Goal: Transaction & Acquisition: Purchase product/service

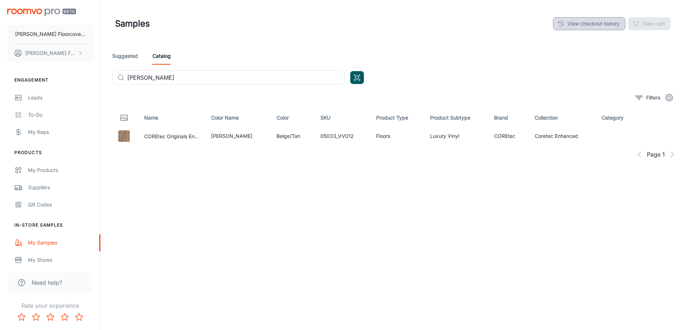
click at [591, 25] on link "View checkout history" at bounding box center [589, 23] width 72 height 13
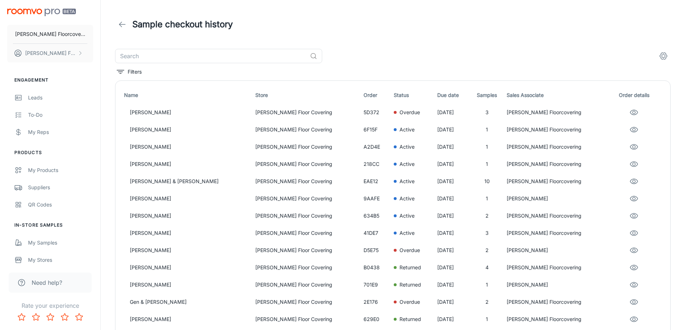
click at [123, 27] on icon at bounding box center [122, 24] width 9 height 9
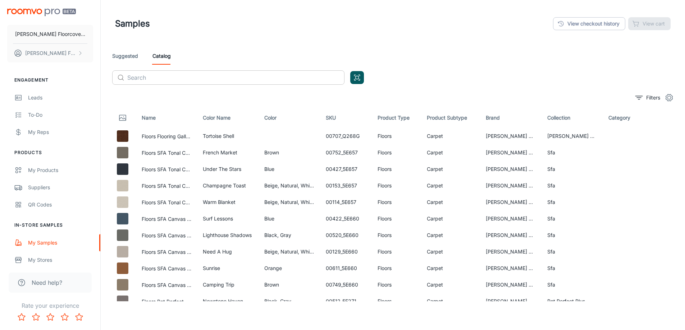
click at [195, 76] on input "text" at bounding box center [235, 77] width 217 height 14
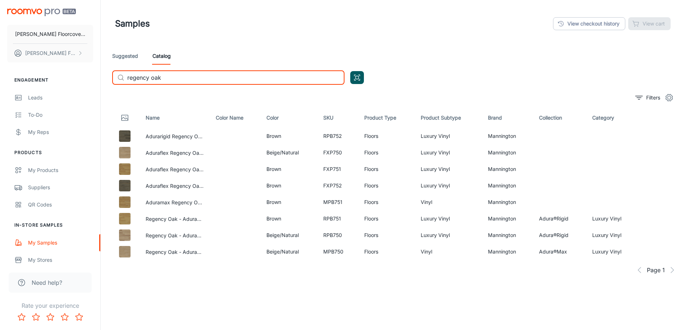
click at [200, 80] on input "regency oak" at bounding box center [235, 77] width 217 height 14
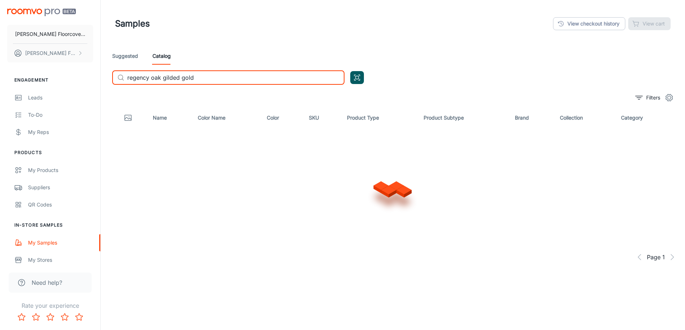
type input "regency oak gilded gold"
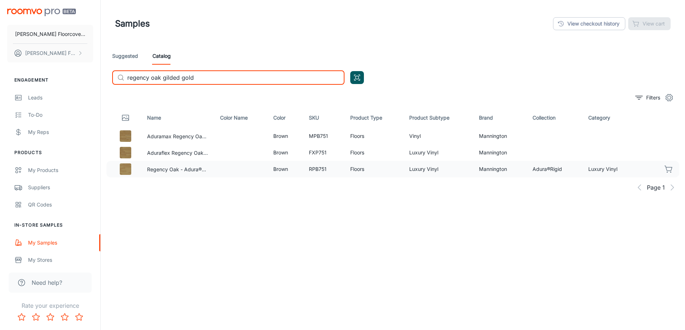
click at [669, 169] on icon "button" at bounding box center [668, 169] width 9 height 9
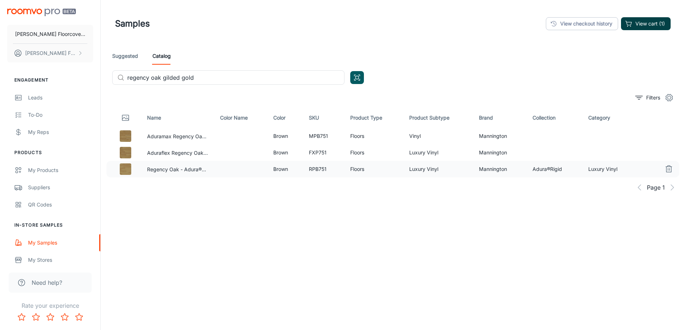
click at [649, 23] on button "View cart (1)" at bounding box center [646, 23] width 50 height 13
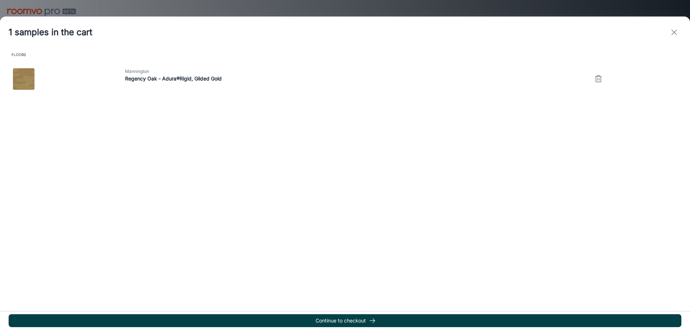
click at [378, 320] on button "Continue to checkout" at bounding box center [345, 320] width 673 height 13
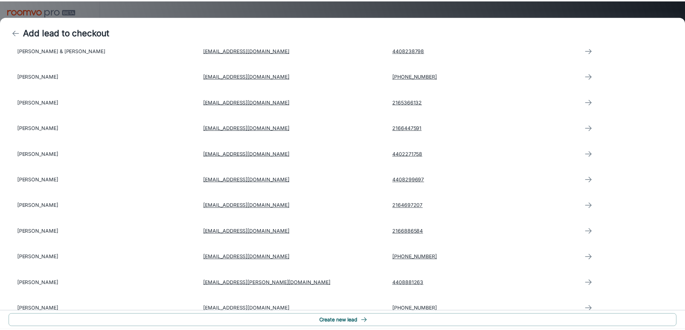
scroll to position [640, 0]
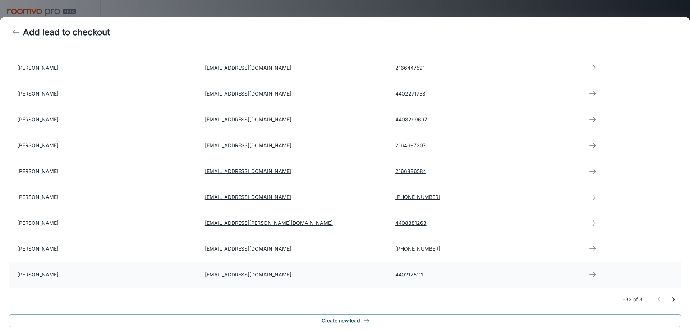
click at [84, 274] on td "[PERSON_NAME]" at bounding box center [104, 275] width 190 height 26
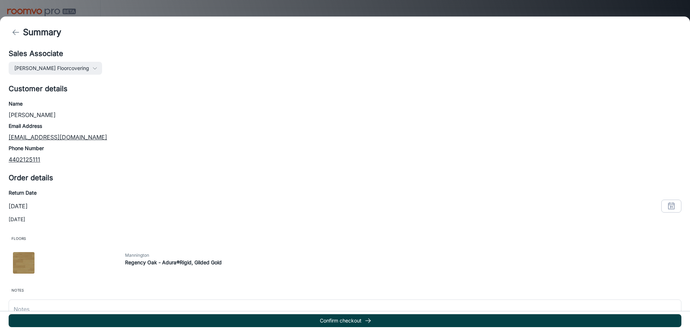
click at [381, 320] on button "Confirm checkout" at bounding box center [345, 320] width 673 height 13
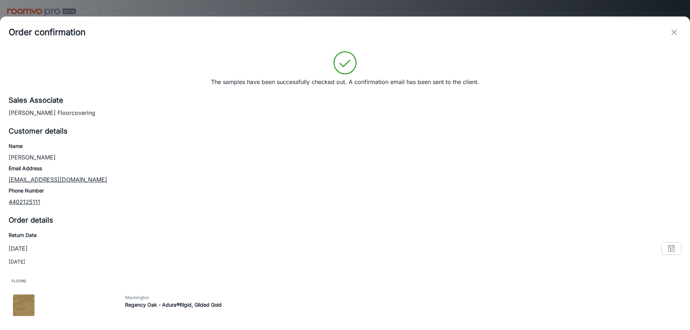
click at [674, 34] on icon "exit" at bounding box center [674, 32] width 9 height 9
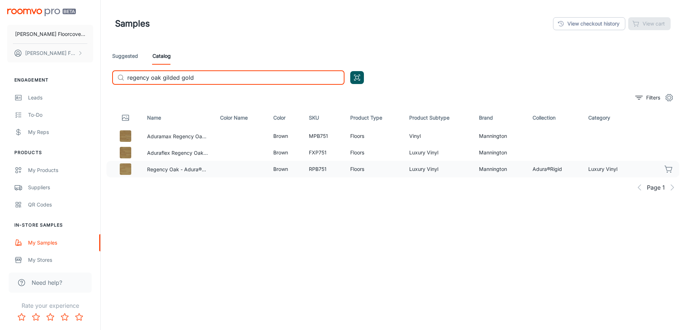
drag, startPoint x: 230, startPoint y: 79, endPoint x: 104, endPoint y: 80, distance: 126.5
click at [104, 80] on div "Samples View checkout history View cart Suggested Catalog ​ regency oak gilded …" at bounding box center [393, 185] width 584 height 370
